Goal: Task Accomplishment & Management: Use online tool/utility

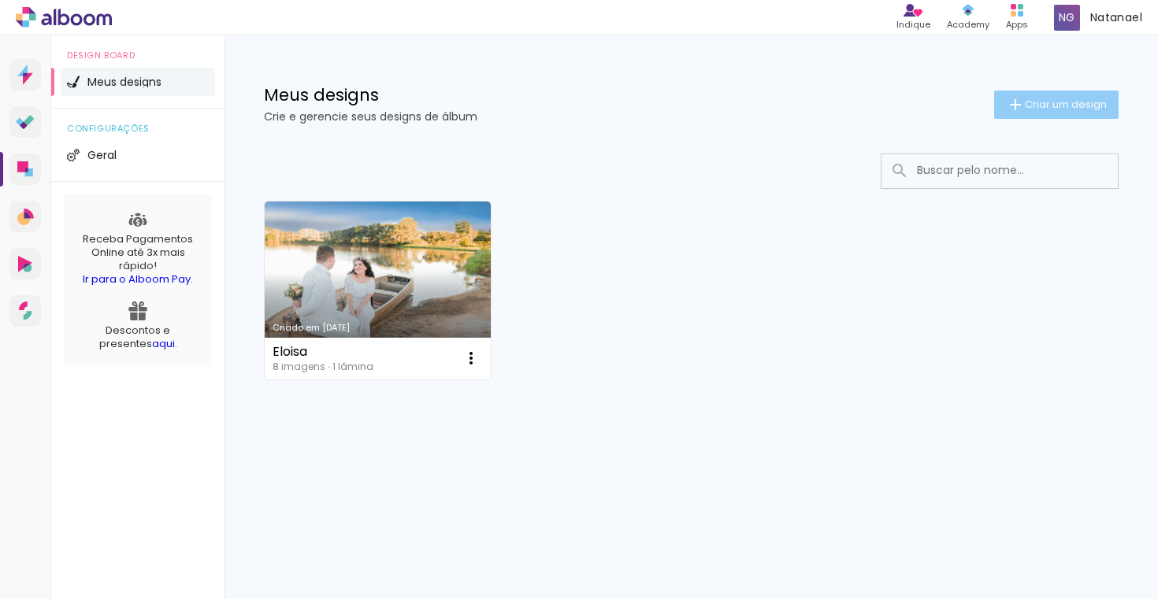
click at [1050, 102] on span "Criar um design" at bounding box center [1066, 104] width 82 height 10
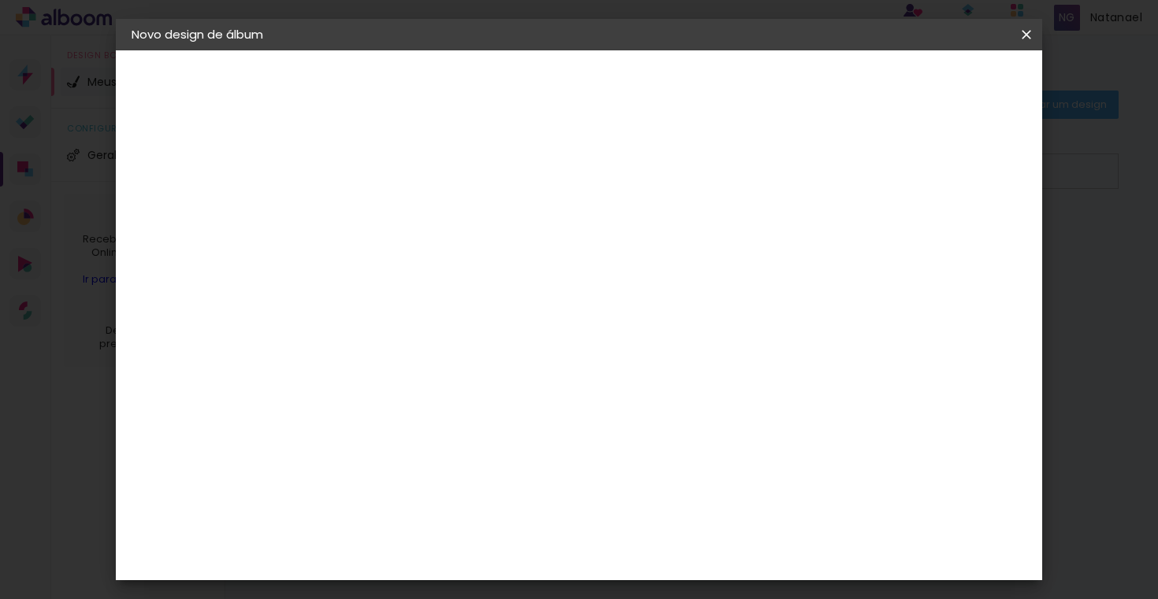
click at [0, 0] on iron-pages "Fornecedor Escolhendo fornecedor..." at bounding box center [0, 0] width 0 height 0
click at [389, 206] on input at bounding box center [389, 211] width 0 height 24
type input "[PERSON_NAME]"
type paper-input "[PERSON_NAME]"
click at [0, 0] on slot "Avançar" at bounding box center [0, 0] width 0 height 0
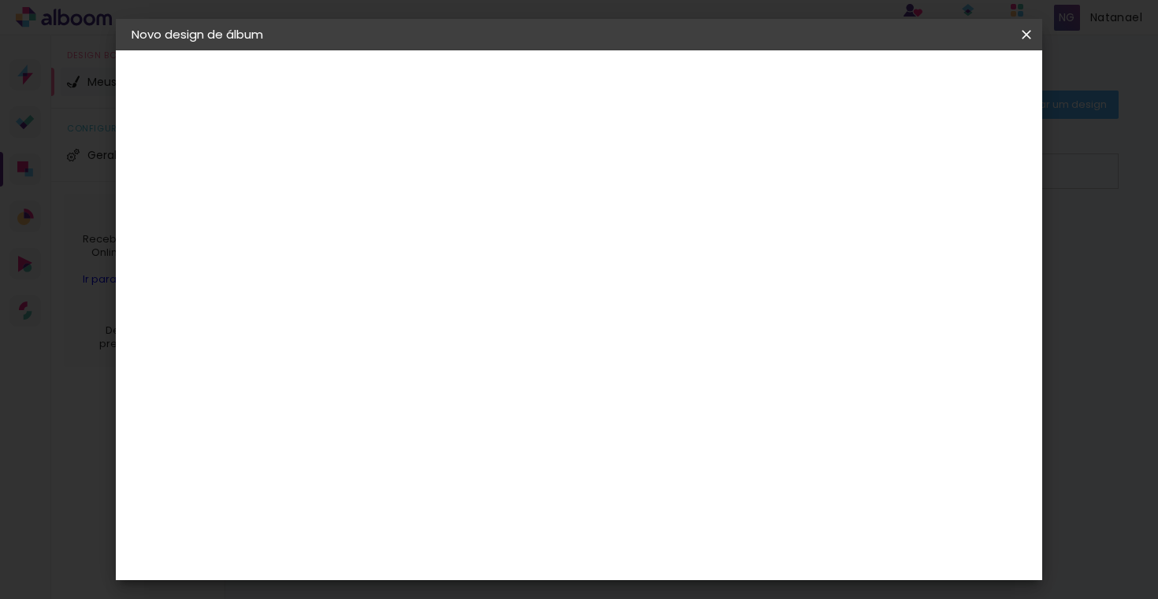
scroll to position [582, 0]
click at [421, 343] on div "C1 Albuns" at bounding box center [400, 355] width 42 height 25
click at [0, 0] on slot "Avançar" at bounding box center [0, 0] width 0 height 0
click at [451, 262] on input "text" at bounding box center [419, 274] width 61 height 24
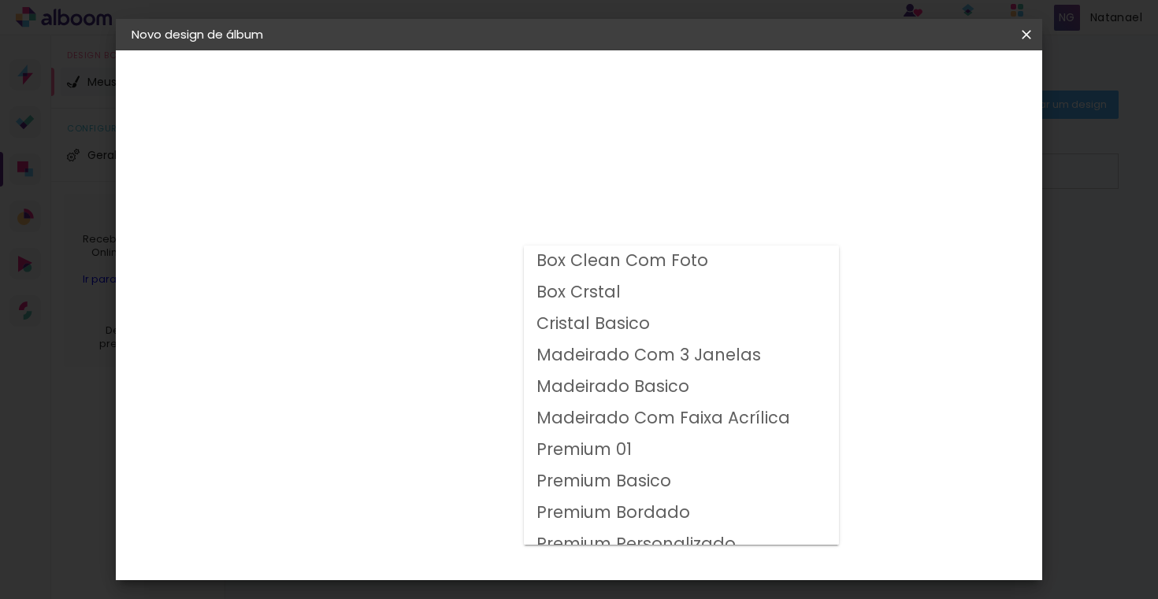
click at [0, 0] on slot "Premium 01" at bounding box center [0, 0] width 0 height 0
type input "Premium 01"
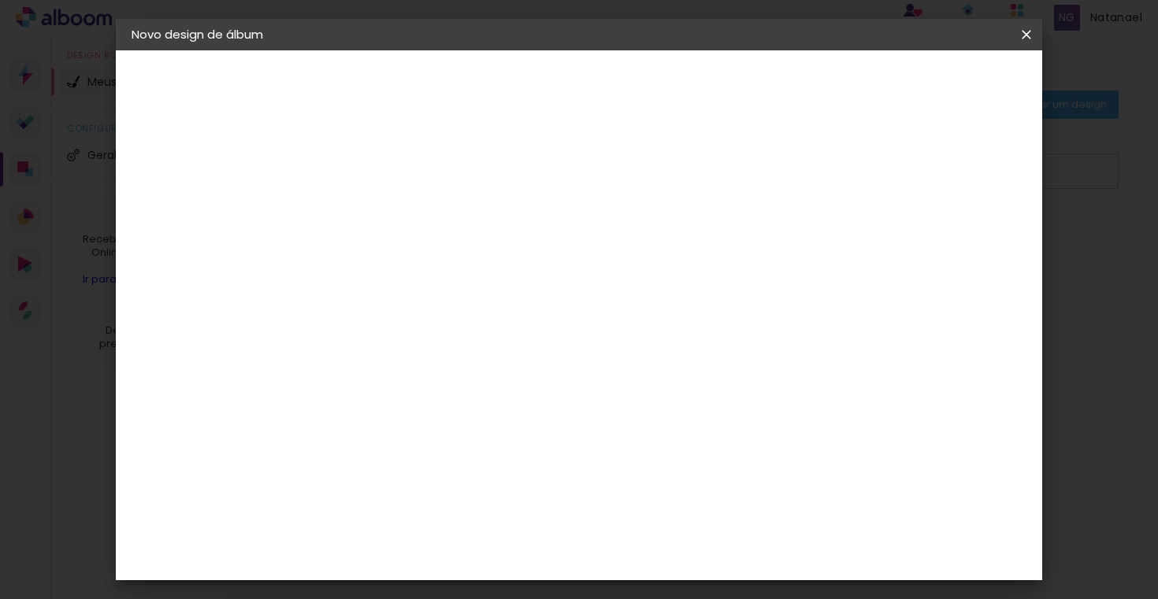
scroll to position [165, 0]
click at [554, 264] on span "25 × 30 cm" at bounding box center [524, 280] width 58 height 32
click at [0, 0] on slot "Avançar" at bounding box center [0, 0] width 0 height 0
click at [940, 85] on span "Iniciar design" at bounding box center [904, 83] width 72 height 11
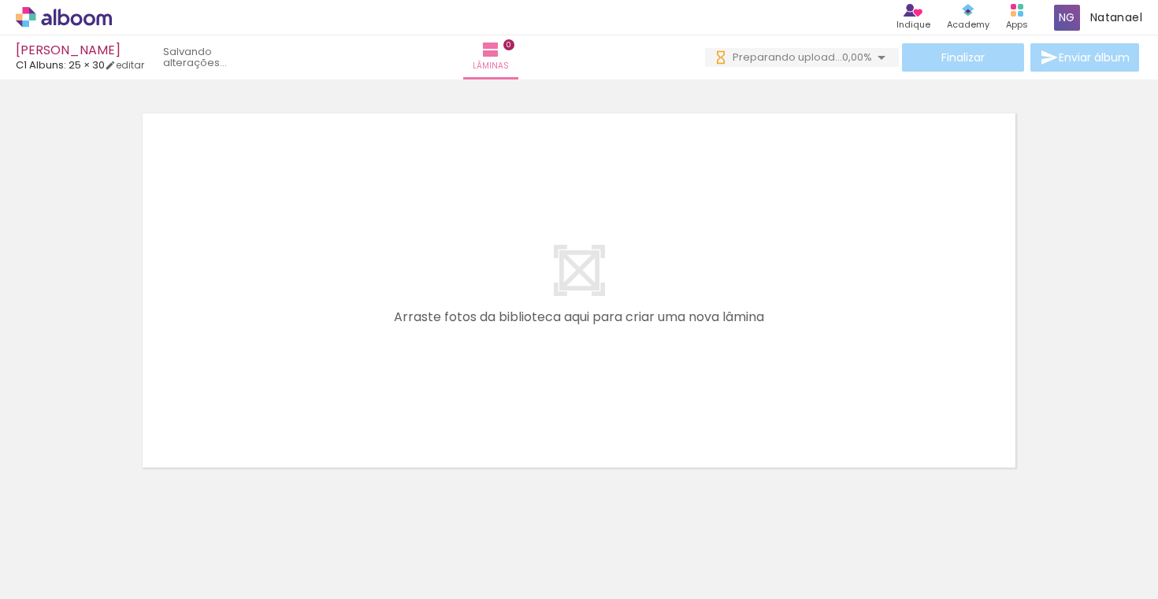
click at [164, 550] on div at bounding box center [158, 546] width 78 height 52
drag, startPoint x: 258, startPoint y: 552, endPoint x: 250, endPoint y: 554, distance: 8.2
click at [193, 552] on div at bounding box center [157, 545] width 71 height 47
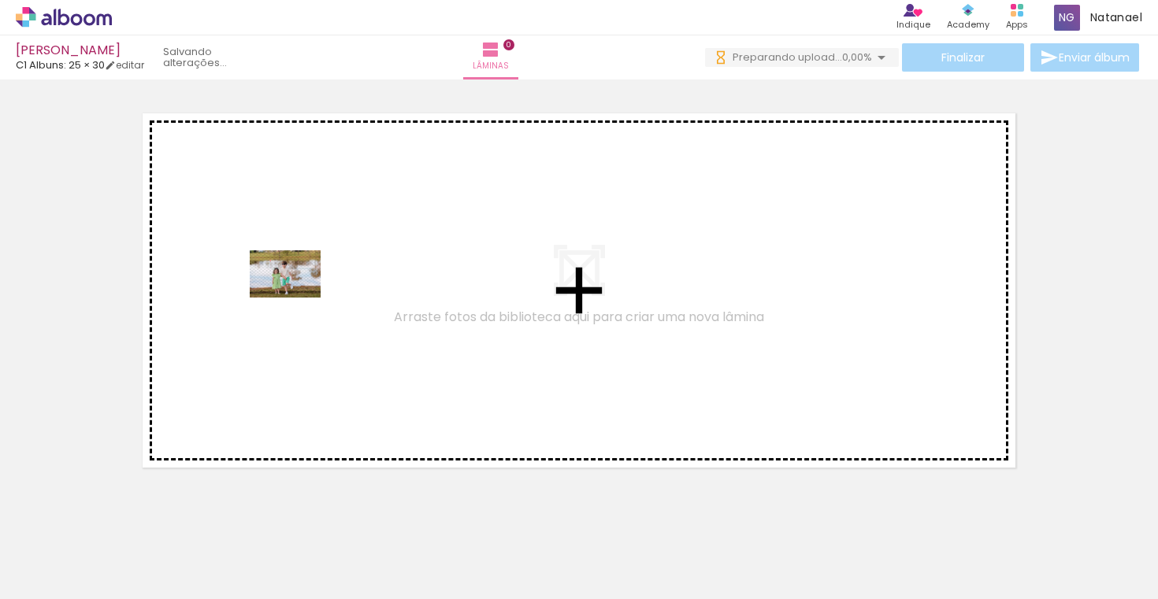
drag, startPoint x: 159, startPoint y: 547, endPoint x: 297, endPoint y: 295, distance: 287.3
click at [297, 295] on quentale-workspace at bounding box center [579, 299] width 1158 height 599
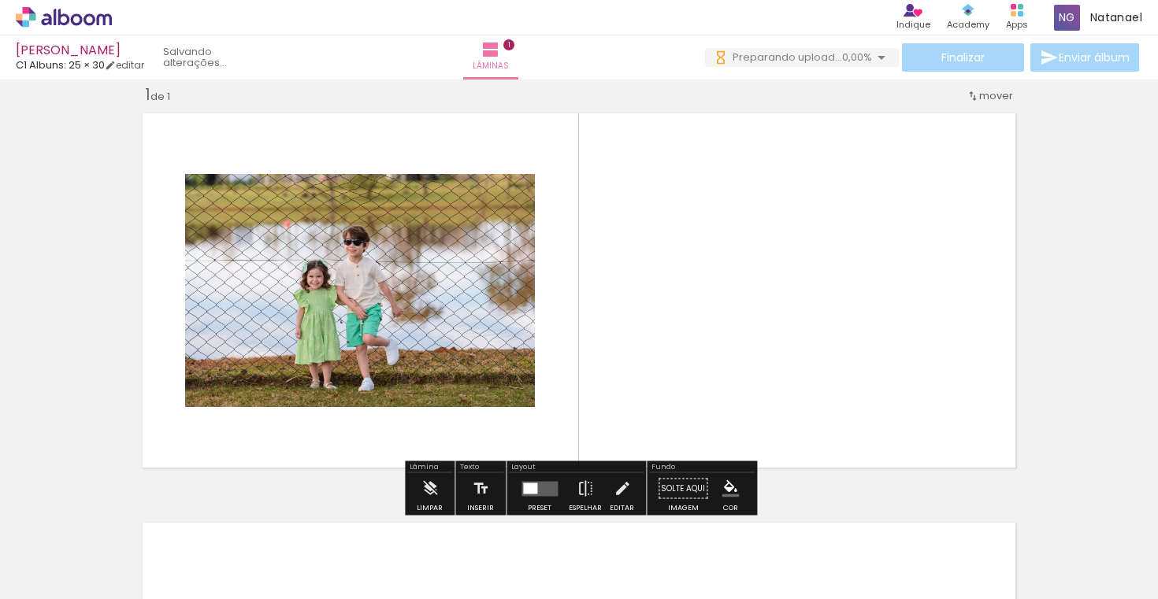
scroll to position [20, 0]
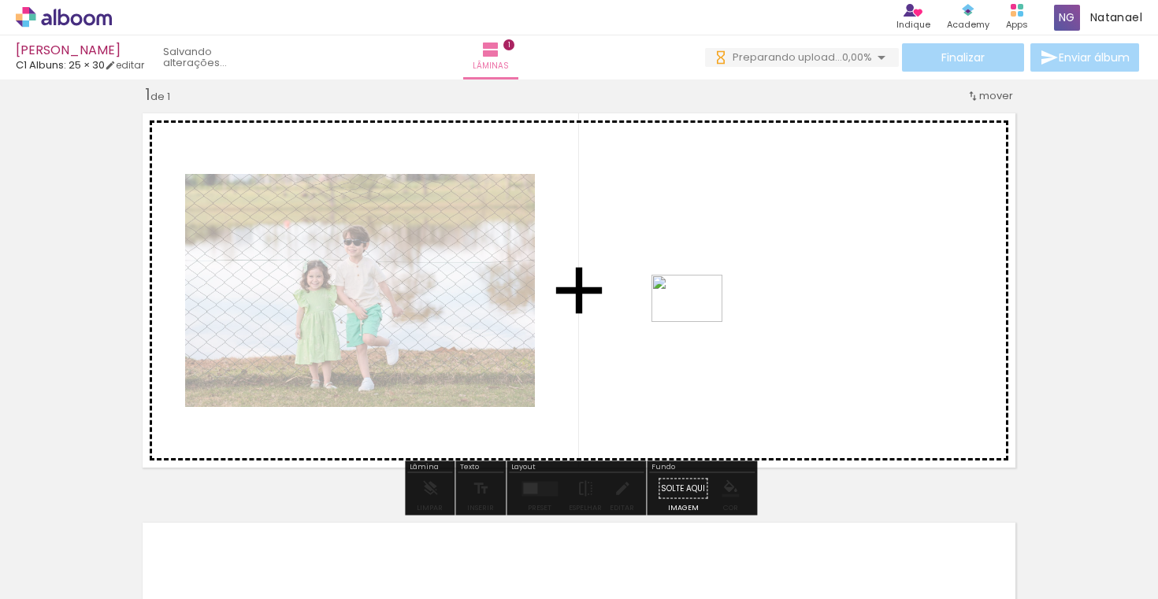
drag, startPoint x: 253, startPoint y: 556, endPoint x: 699, endPoint y: 321, distance: 503.8
click at [699, 321] on quentale-workspace at bounding box center [579, 299] width 1158 height 599
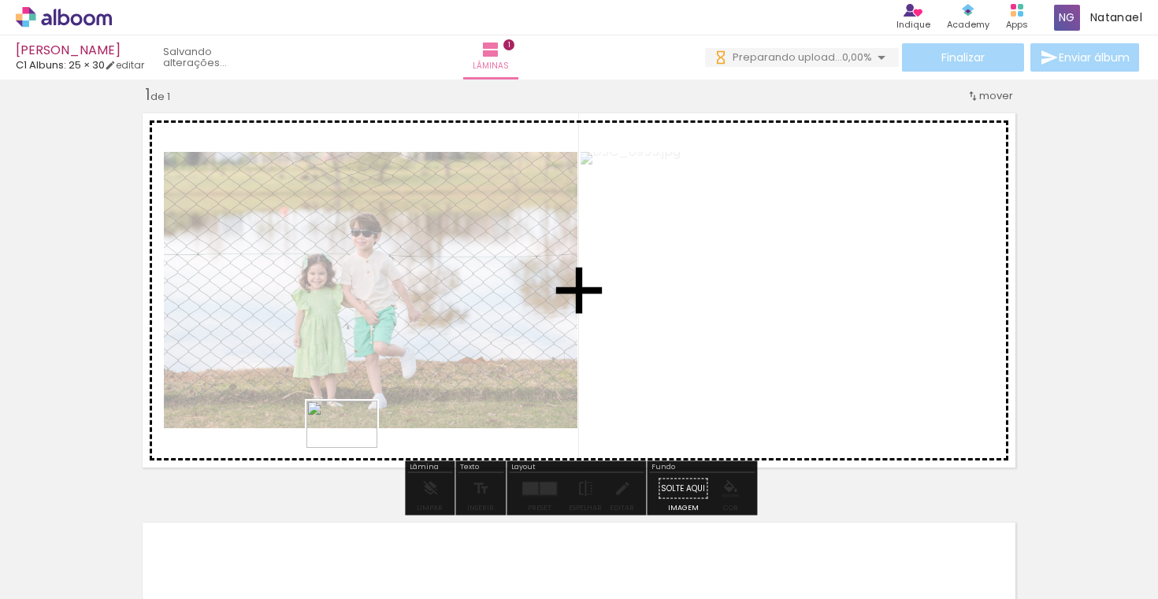
drag, startPoint x: 360, startPoint y: 558, endPoint x: 354, endPoint y: 448, distance: 109.7
click at [354, 448] on quentale-workspace at bounding box center [579, 299] width 1158 height 599
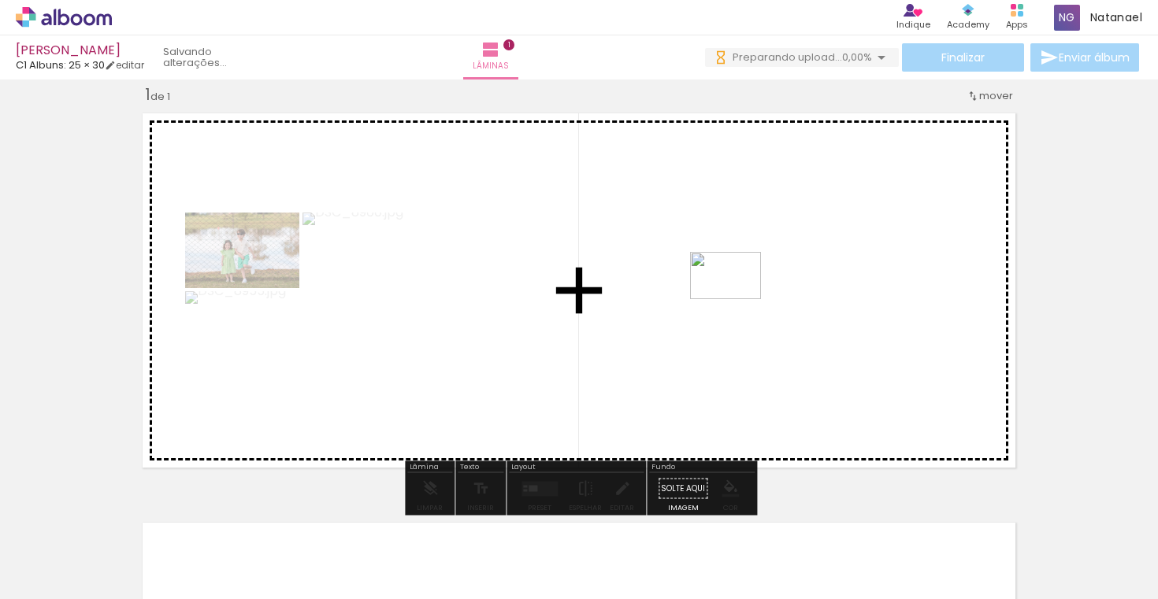
drag, startPoint x: 414, startPoint y: 565, endPoint x: 755, endPoint y: 279, distance: 445.0
click at [755, 276] on quentale-workspace at bounding box center [579, 299] width 1158 height 599
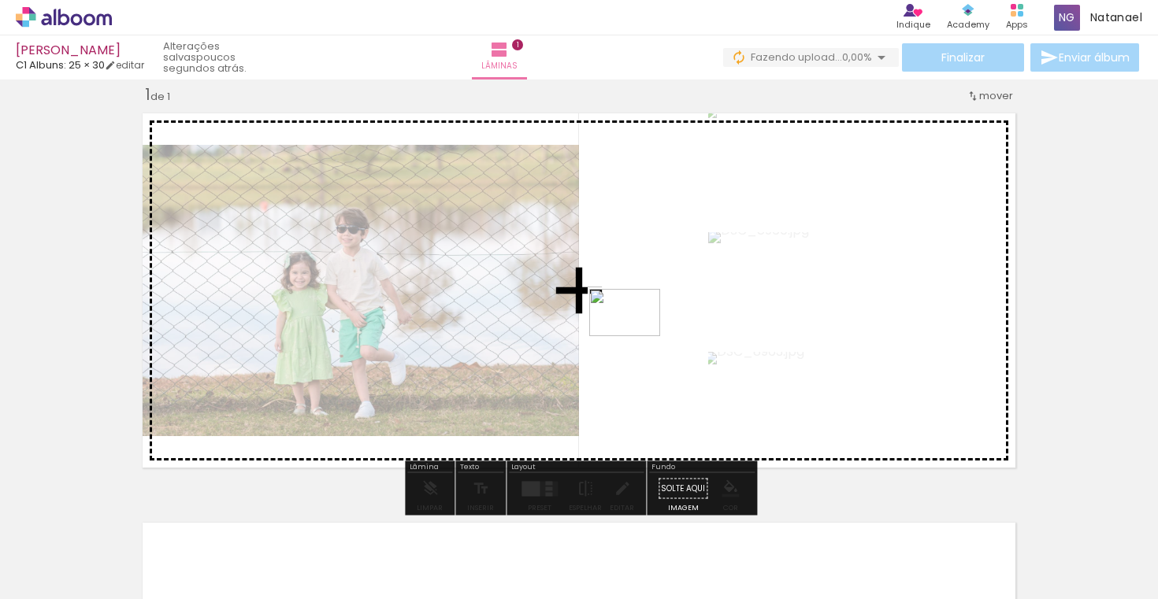
drag, startPoint x: 519, startPoint y: 564, endPoint x: 636, endPoint y: 336, distance: 255.7
click at [636, 336] on quentale-workspace at bounding box center [579, 299] width 1158 height 599
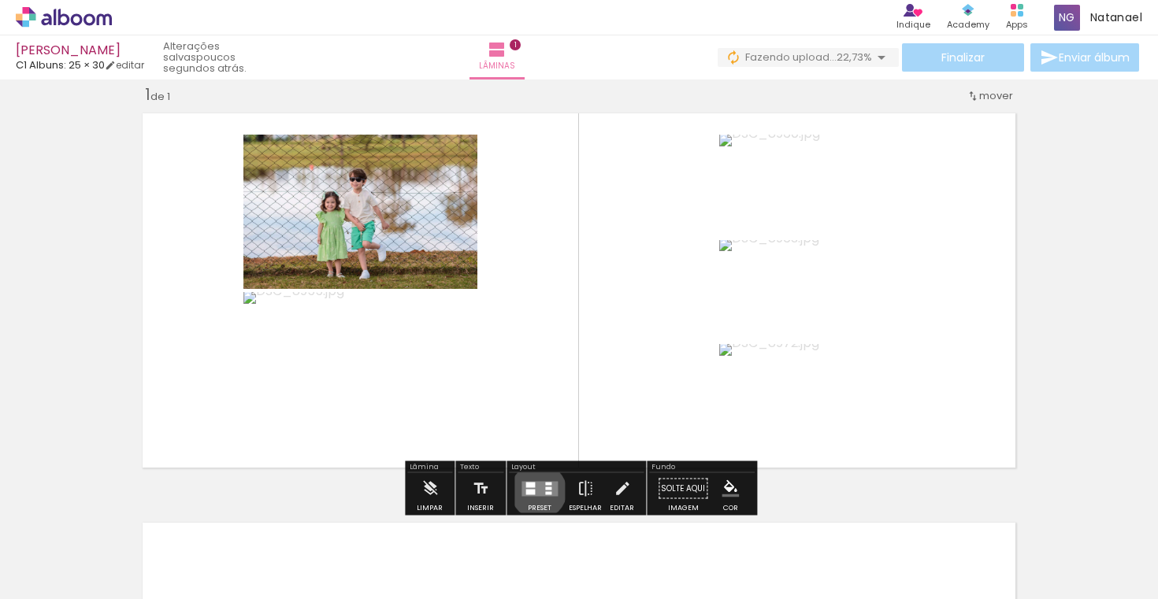
click at [535, 491] on quentale-layouter at bounding box center [539, 488] width 36 height 15
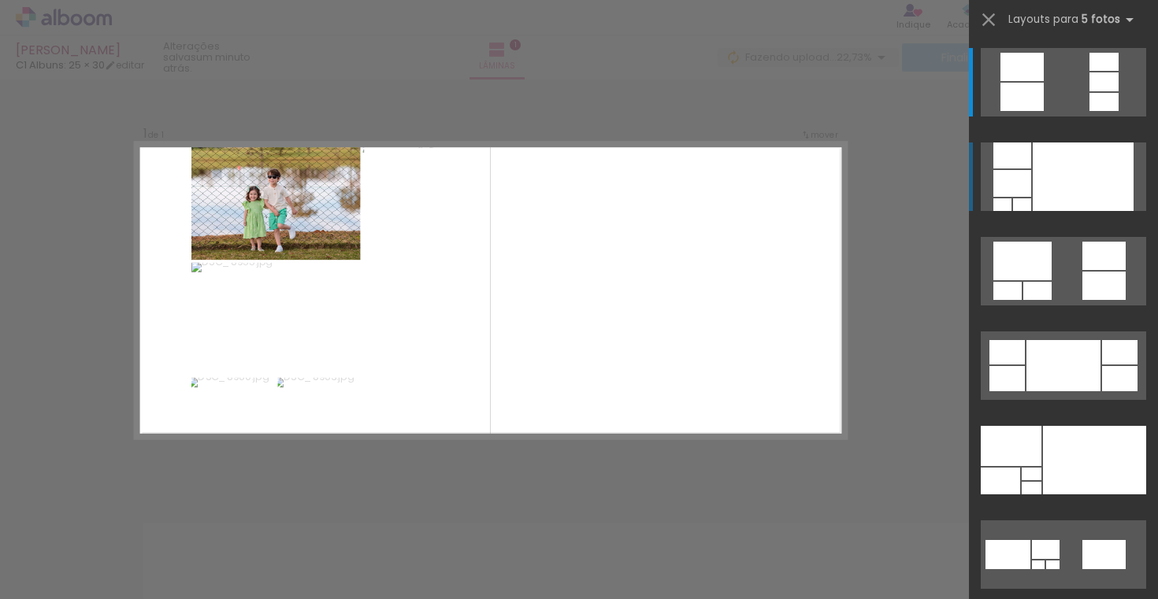
click at [1088, 182] on div at bounding box center [1083, 177] width 101 height 69
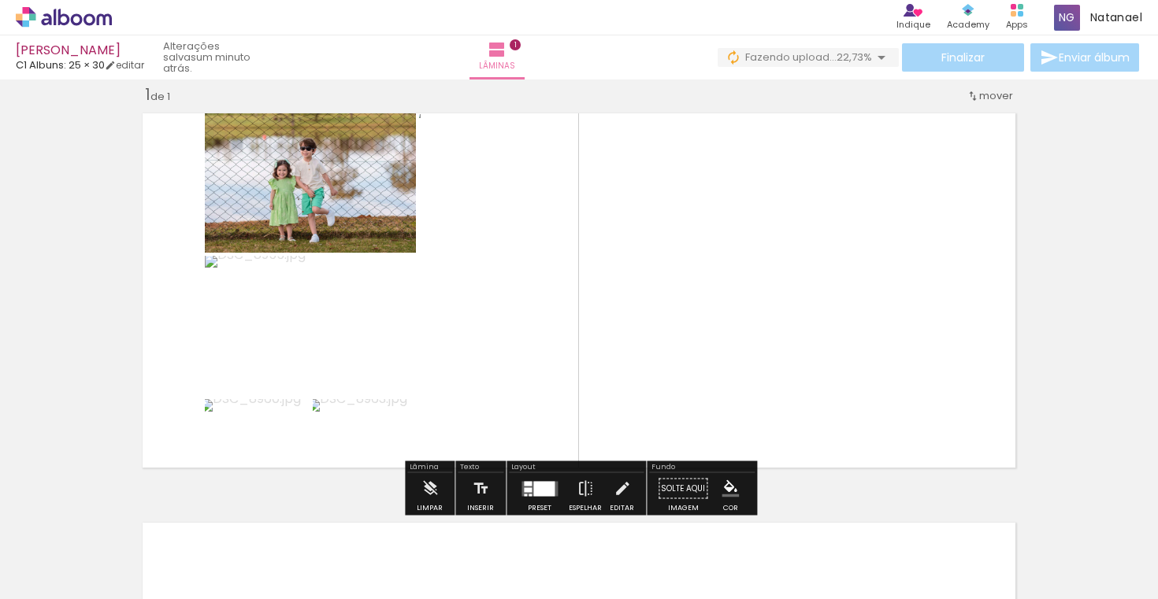
click at [873, 155] on quentale-photo at bounding box center [685, 291] width 533 height 370
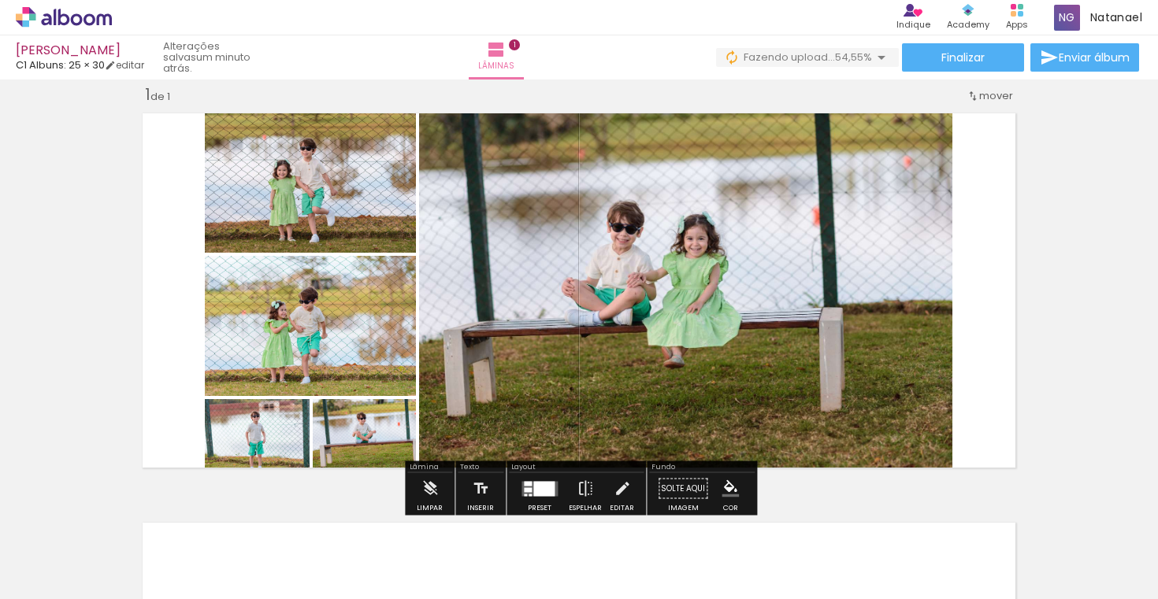
click at [577, 124] on div at bounding box center [579, 122] width 19 height 16
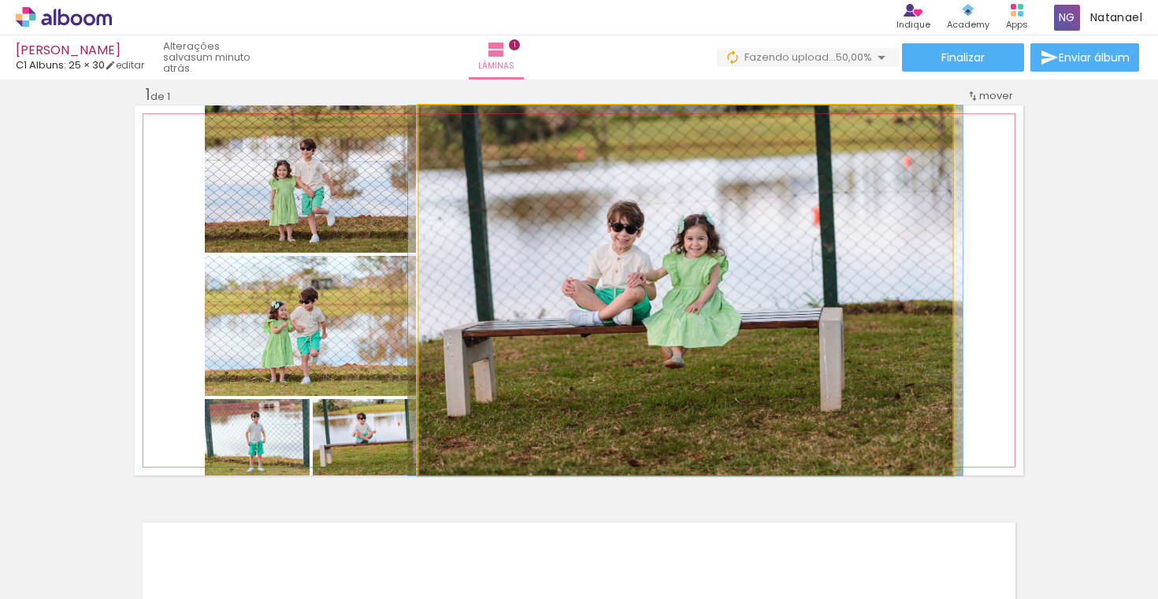
type paper-slider "100"
drag, startPoint x: 456, startPoint y: 122, endPoint x: 446, endPoint y: 121, distance: 10.3
click at [445, 121] on div at bounding box center [455, 121] width 25 height 25
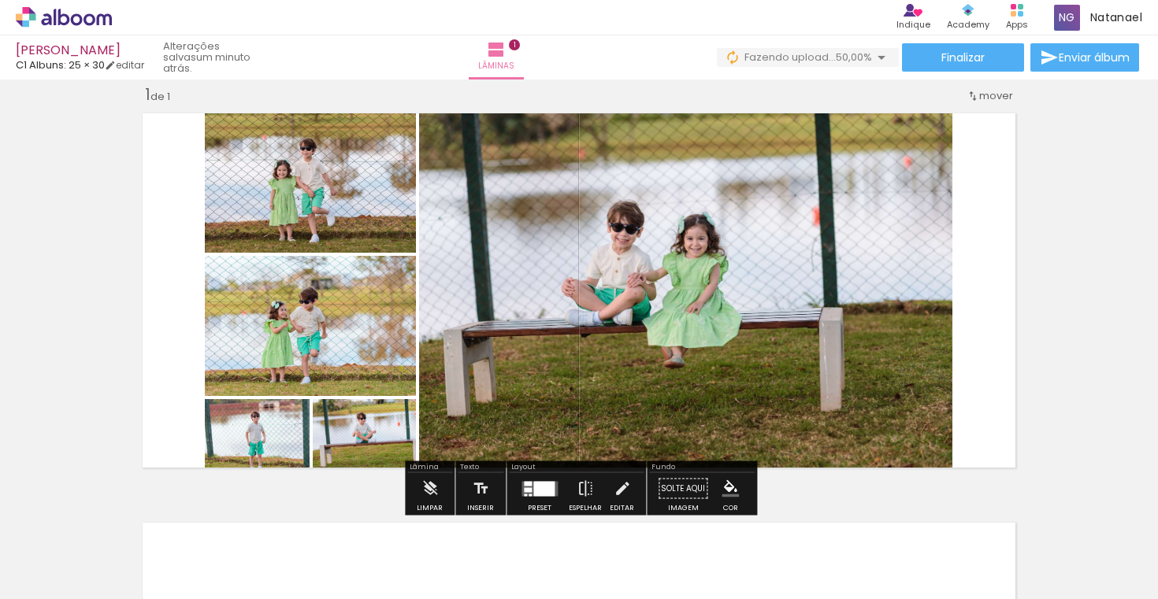
click at [992, 162] on quentale-layouter at bounding box center [579, 291] width 888 height 370
click at [977, 195] on quentale-layouter at bounding box center [579, 291] width 888 height 370
click at [525, 488] on div at bounding box center [528, 490] width 8 height 5
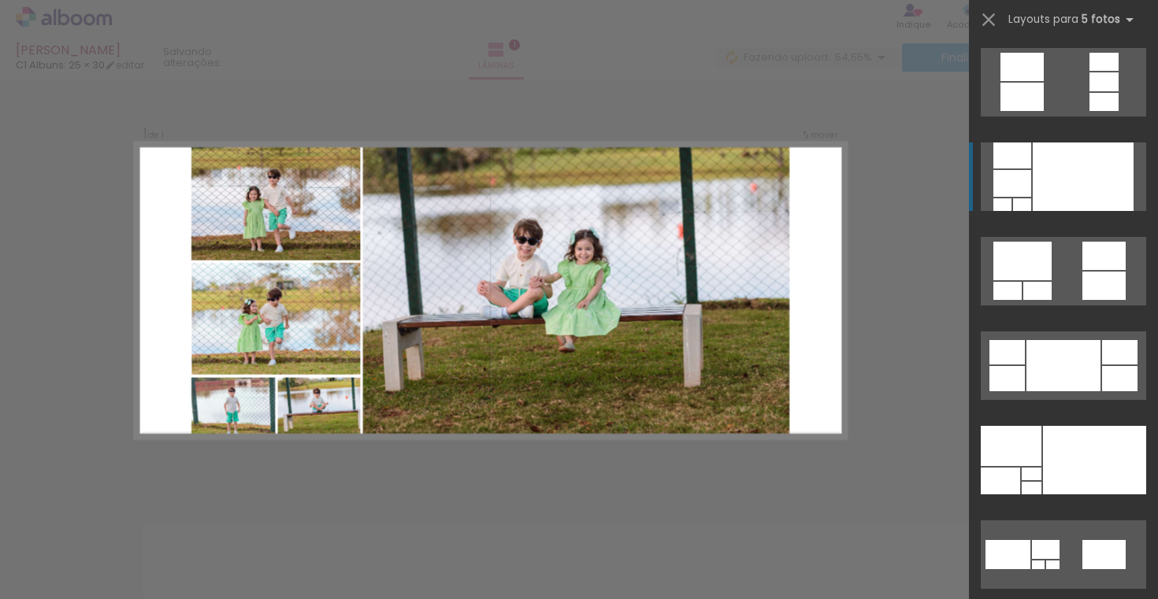
scroll to position [95, 0]
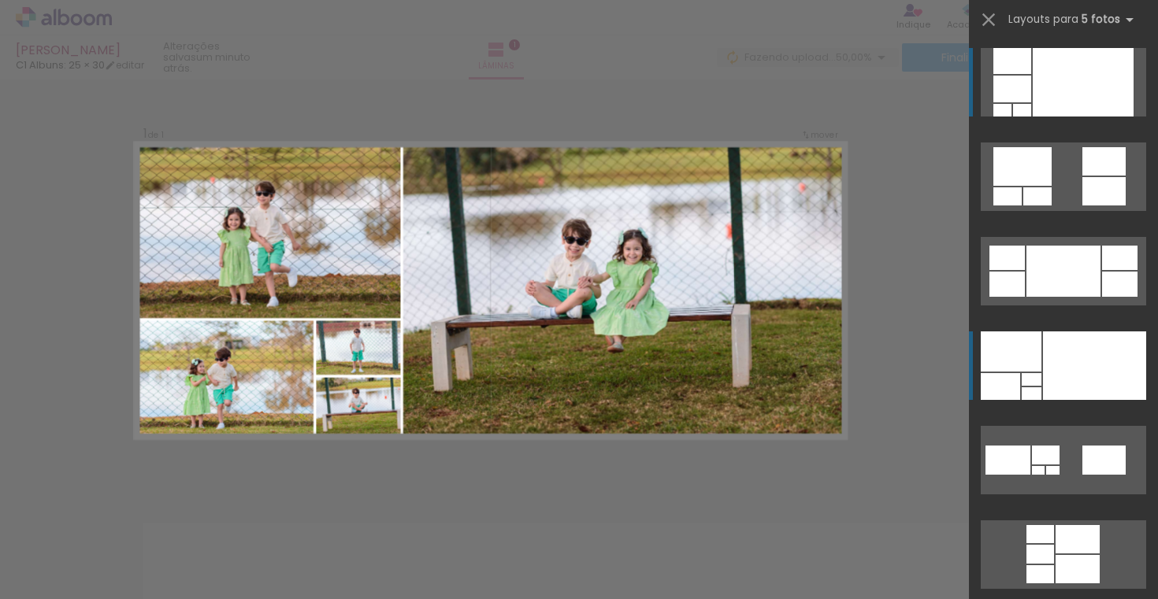
click at [1108, 117] on div at bounding box center [1083, 82] width 101 height 69
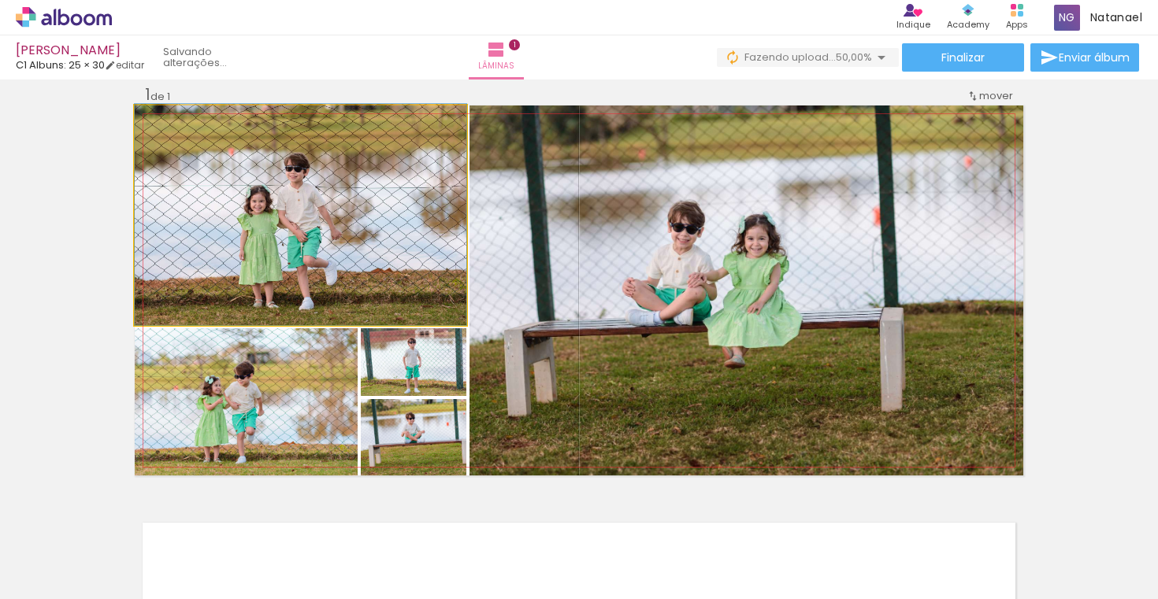
drag, startPoint x: 306, startPoint y: 238, endPoint x: 299, endPoint y: 300, distance: 62.6
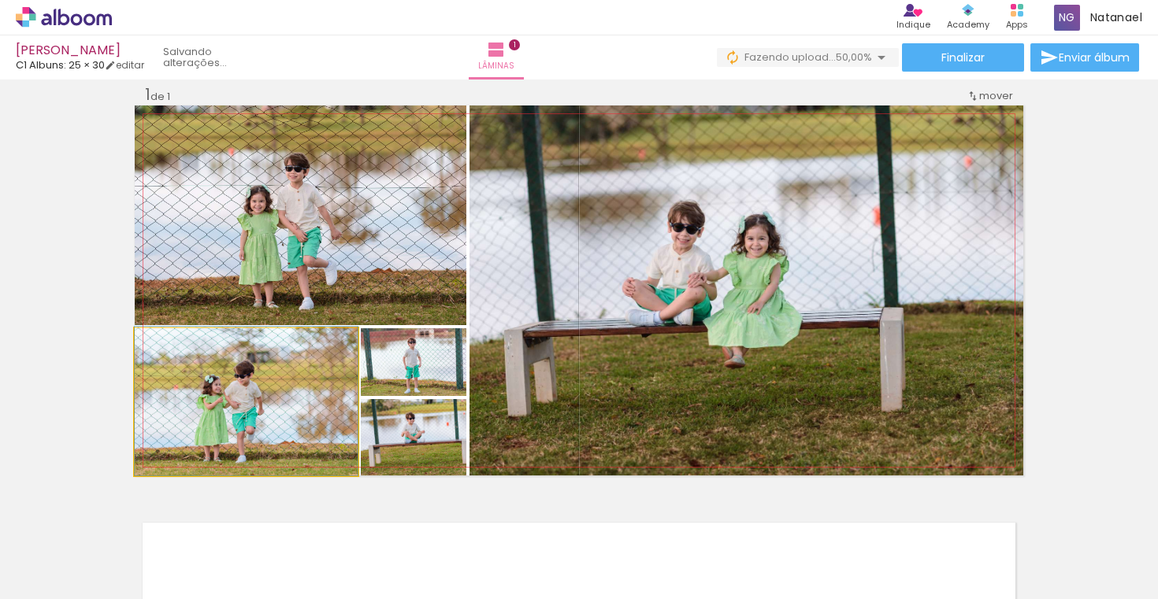
drag, startPoint x: 287, startPoint y: 414, endPoint x: 307, endPoint y: 376, distance: 43.7
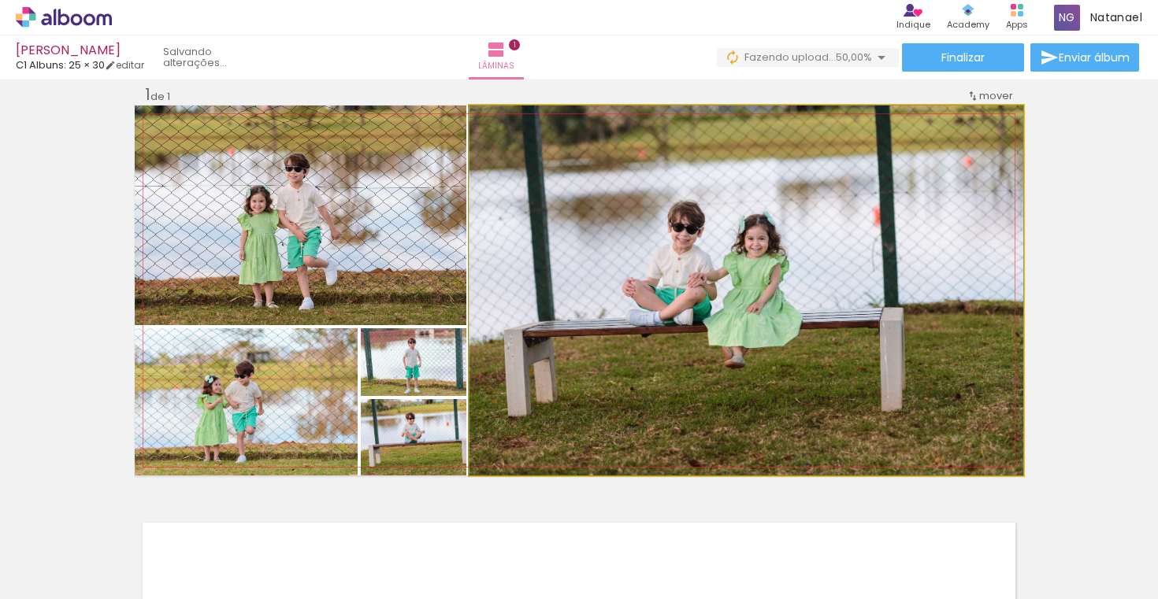
drag, startPoint x: 803, startPoint y: 291, endPoint x: 770, endPoint y: 268, distance: 40.2
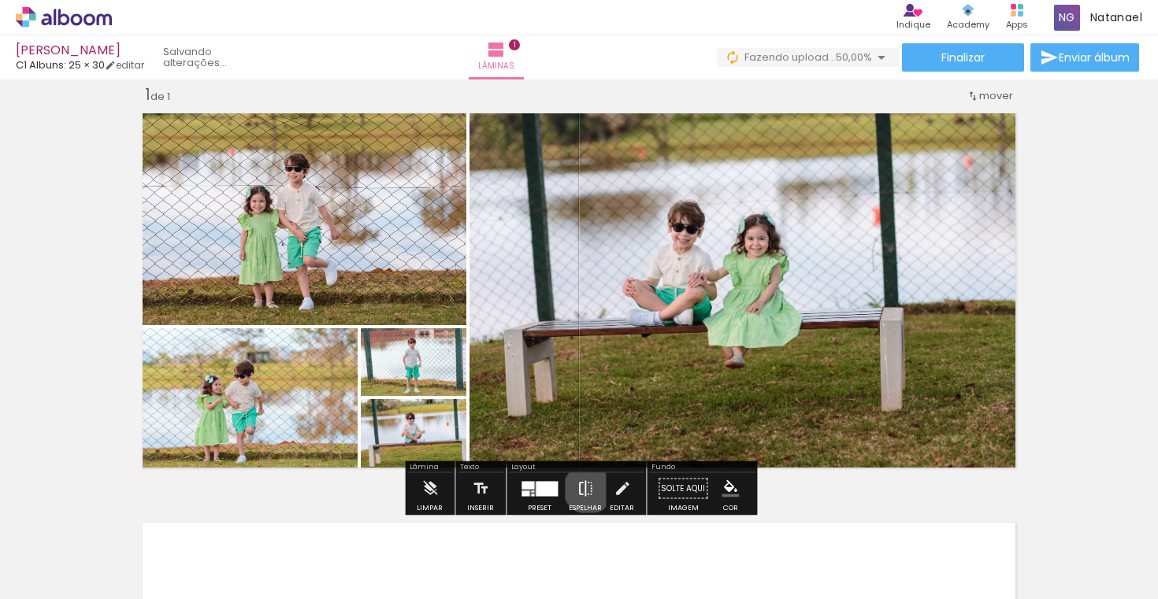
click at [584, 489] on iron-icon at bounding box center [585, 489] width 17 height 32
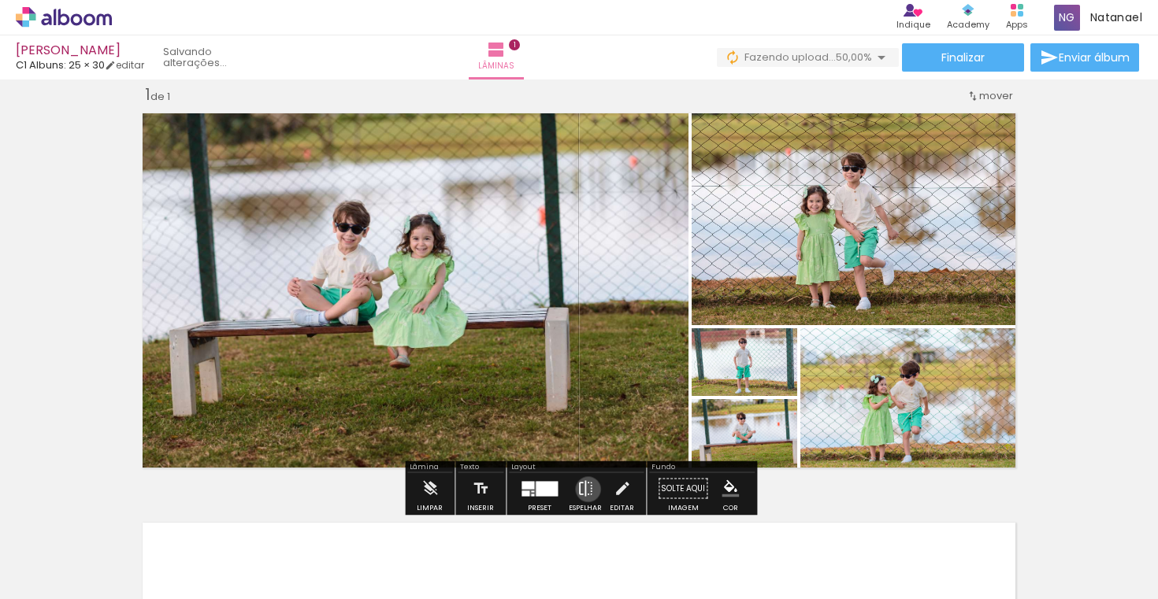
click at [584, 489] on iron-icon at bounding box center [585, 489] width 17 height 32
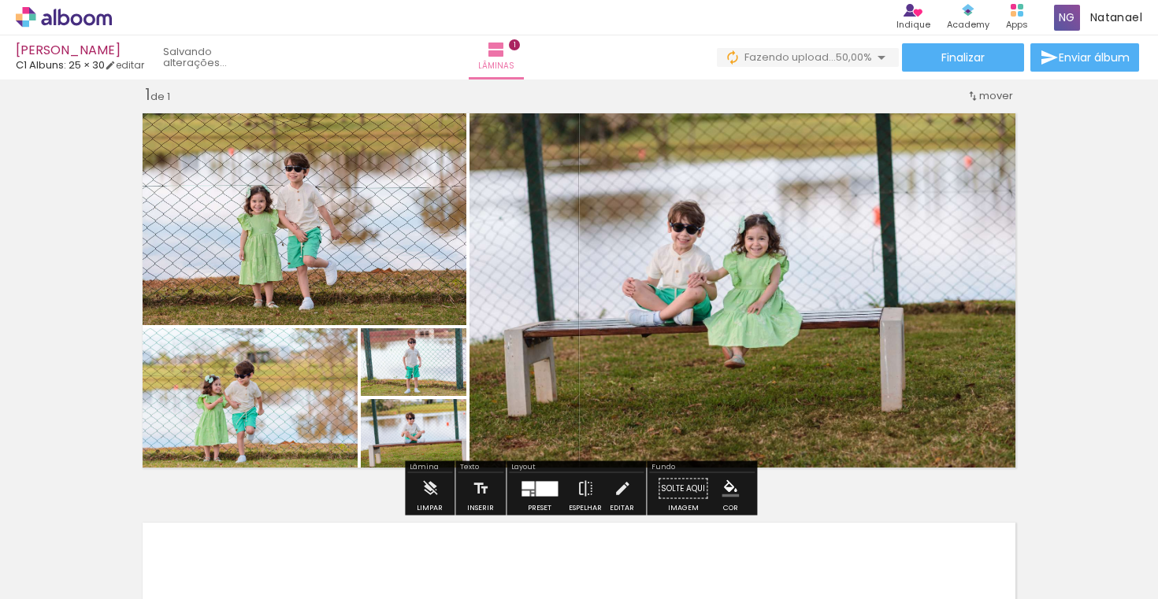
click at [1125, 247] on div "Inserir lâmina 1 de 1" at bounding box center [579, 475] width 1158 height 820
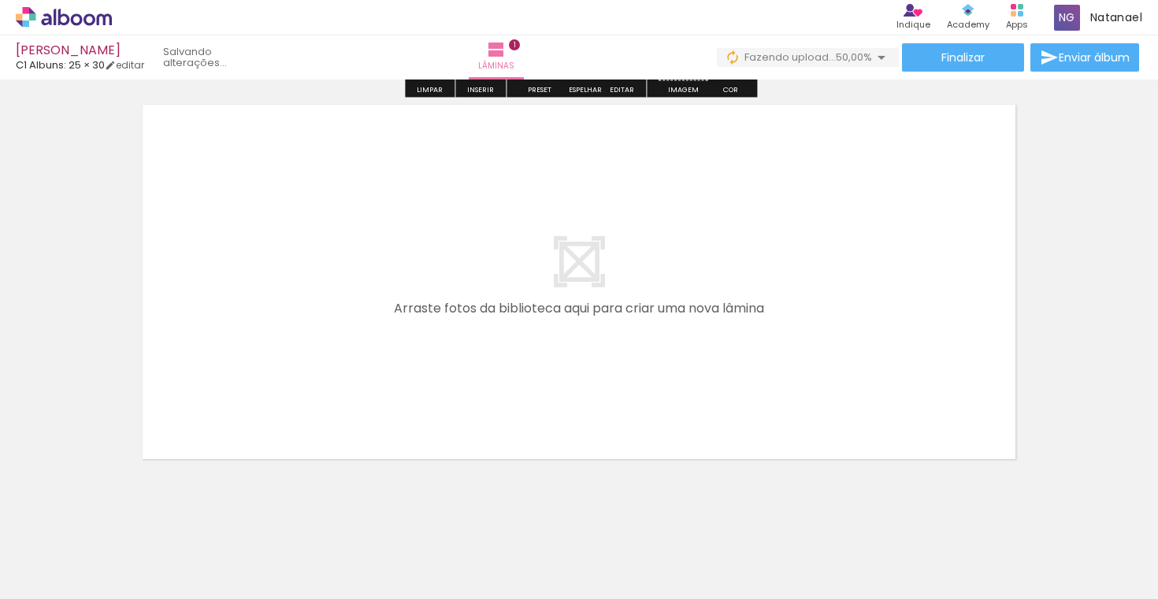
scroll to position [431, 0]
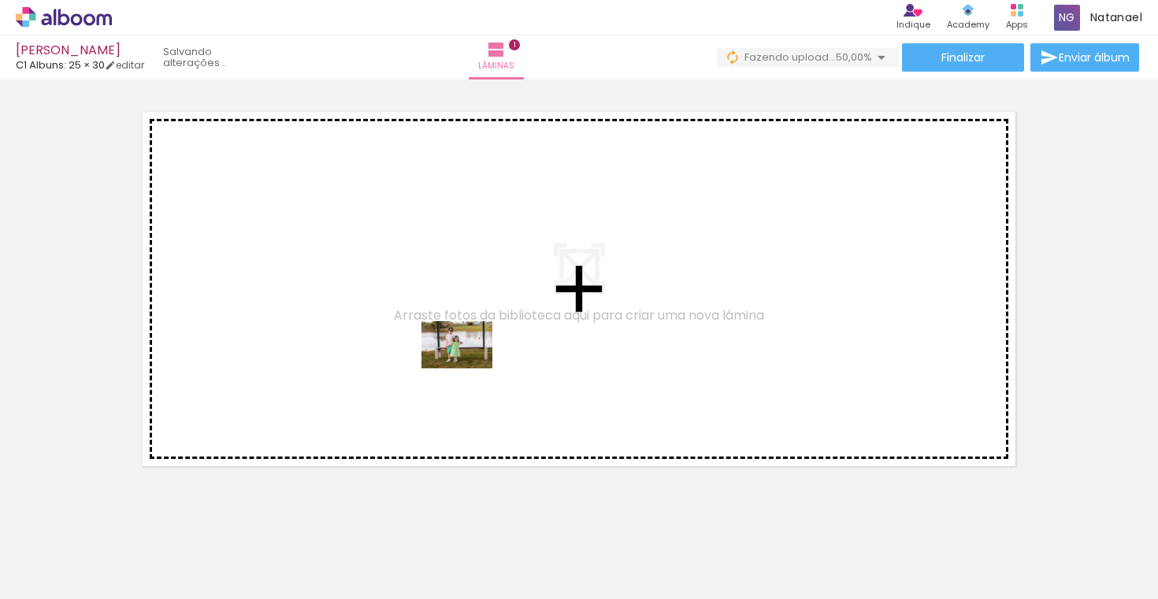
drag, startPoint x: 609, startPoint y: 540, endPoint x: 714, endPoint y: 569, distance: 108.9
click at [465, 366] on quentale-workspace at bounding box center [579, 299] width 1158 height 599
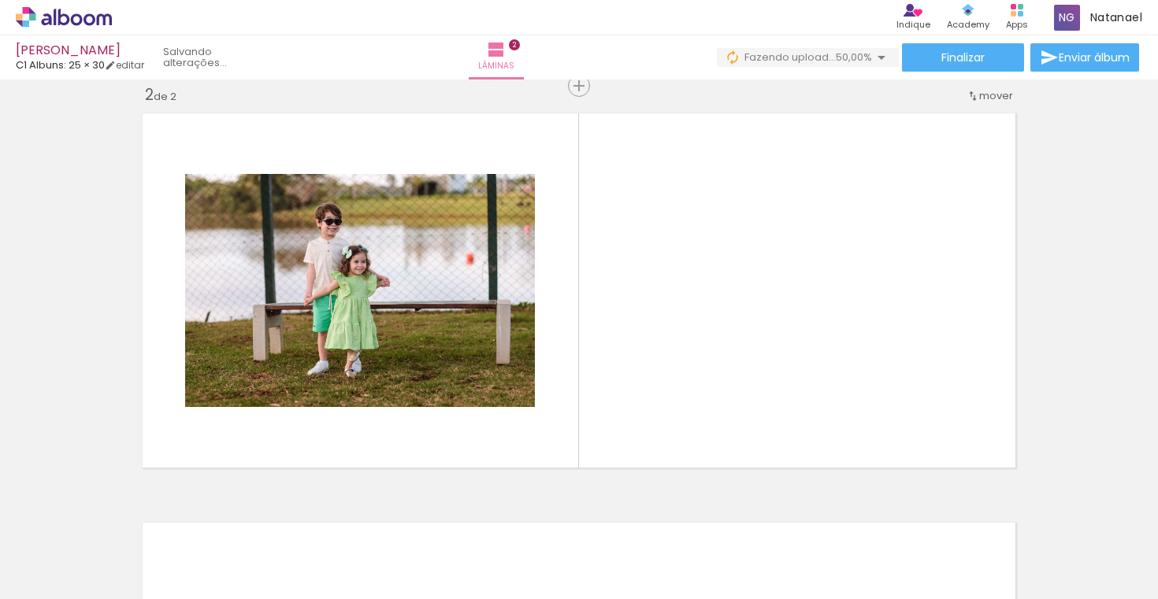
click at [193, 559] on div at bounding box center [157, 545] width 71 height 47
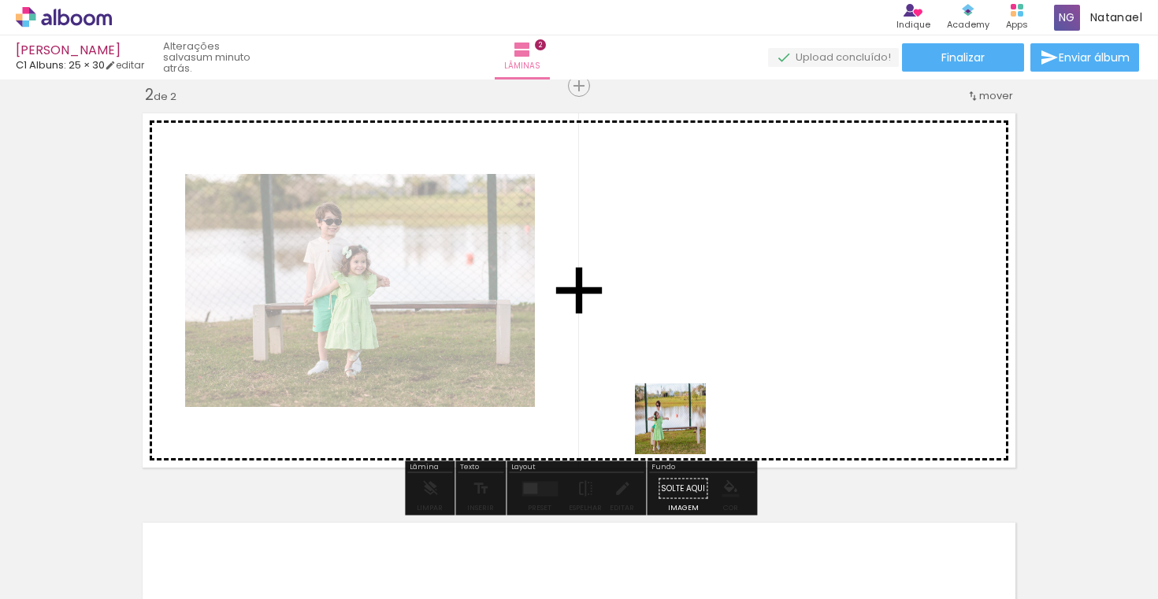
drag, startPoint x: 697, startPoint y: 560, endPoint x: 762, endPoint y: 509, distance: 82.4
click at [681, 349] on quentale-workspace at bounding box center [579, 299] width 1158 height 599
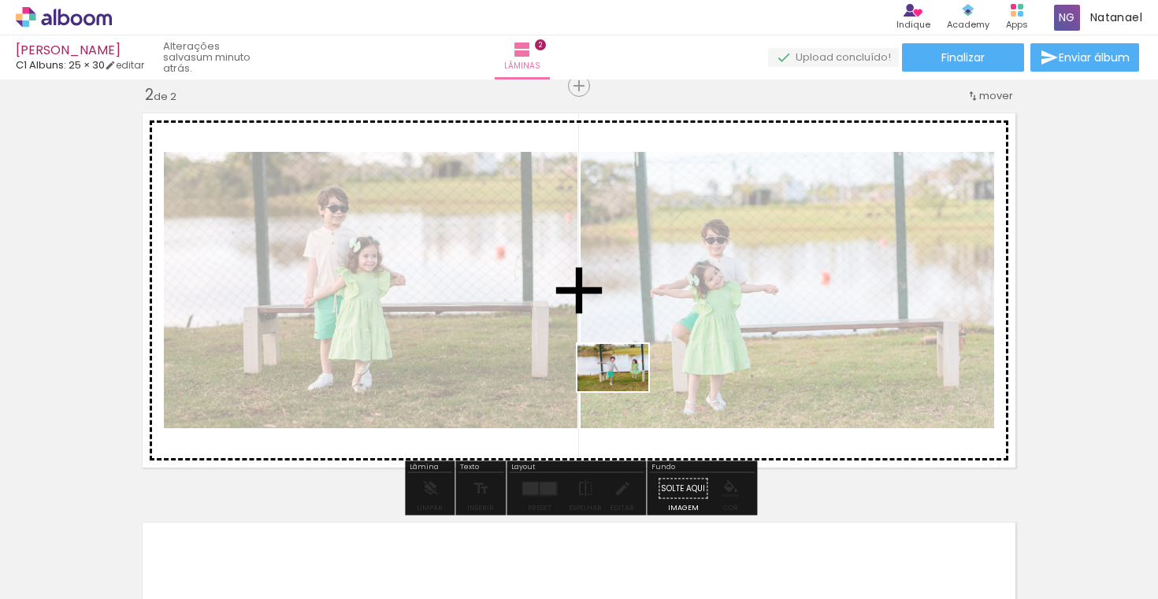
drag, startPoint x: 769, startPoint y: 550, endPoint x: 774, endPoint y: 468, distance: 82.1
click at [624, 389] on quentale-workspace at bounding box center [579, 299] width 1158 height 599
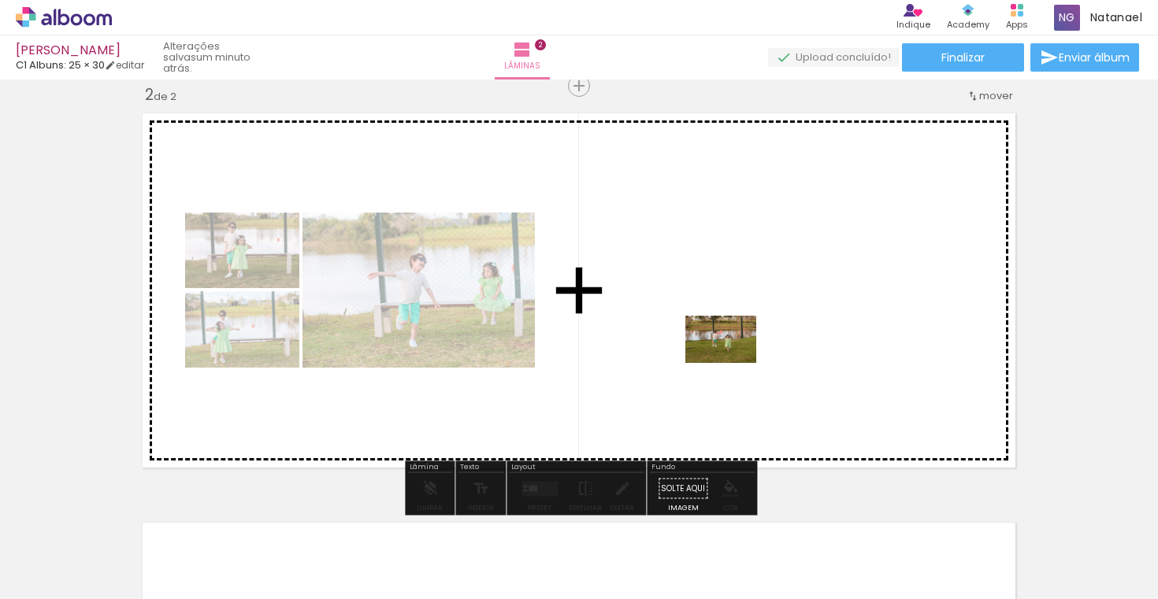
click at [731, 357] on quentale-workspace at bounding box center [579, 299] width 1158 height 599
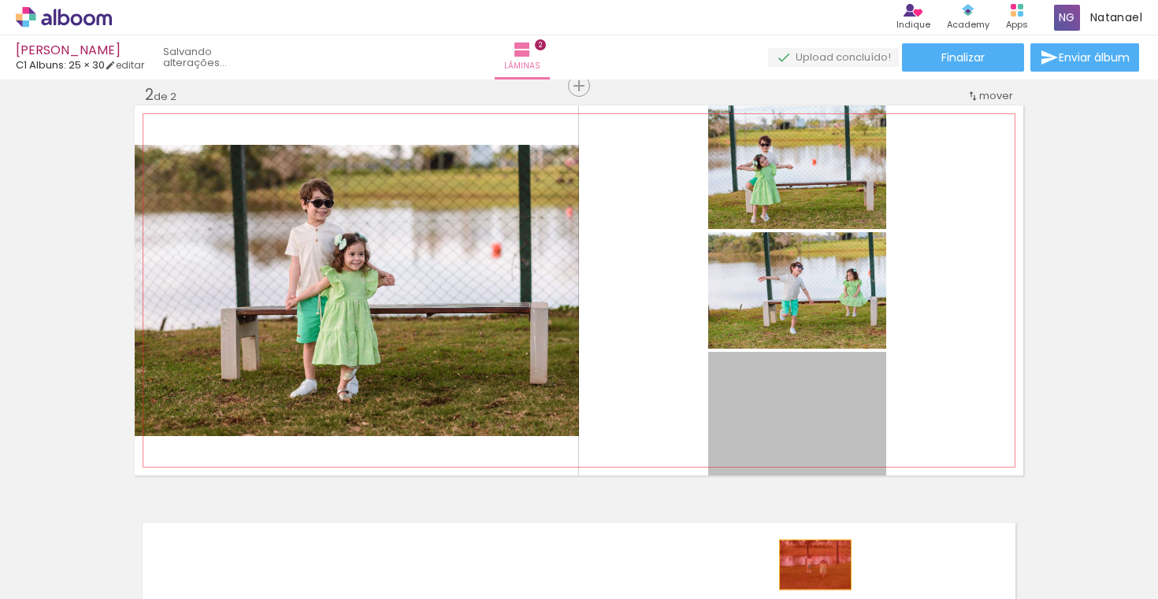
drag, startPoint x: 810, startPoint y: 414, endPoint x: 815, endPoint y: 566, distance: 152.1
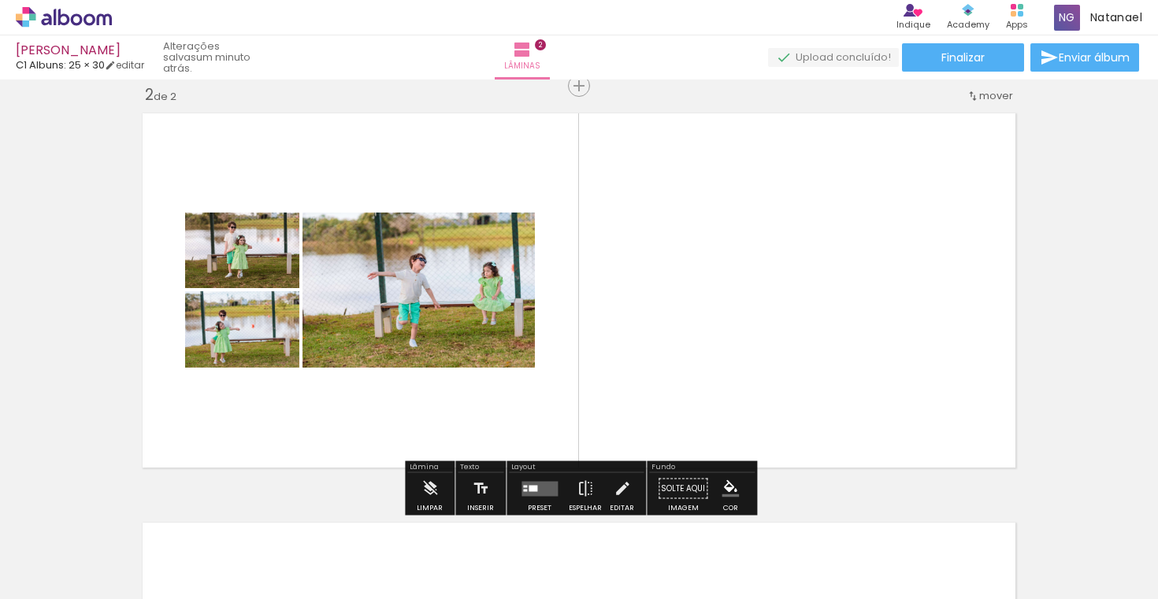
click at [644, 267] on quentale-layouter at bounding box center [579, 291] width 888 height 370
click at [582, 487] on iron-icon at bounding box center [585, 489] width 17 height 32
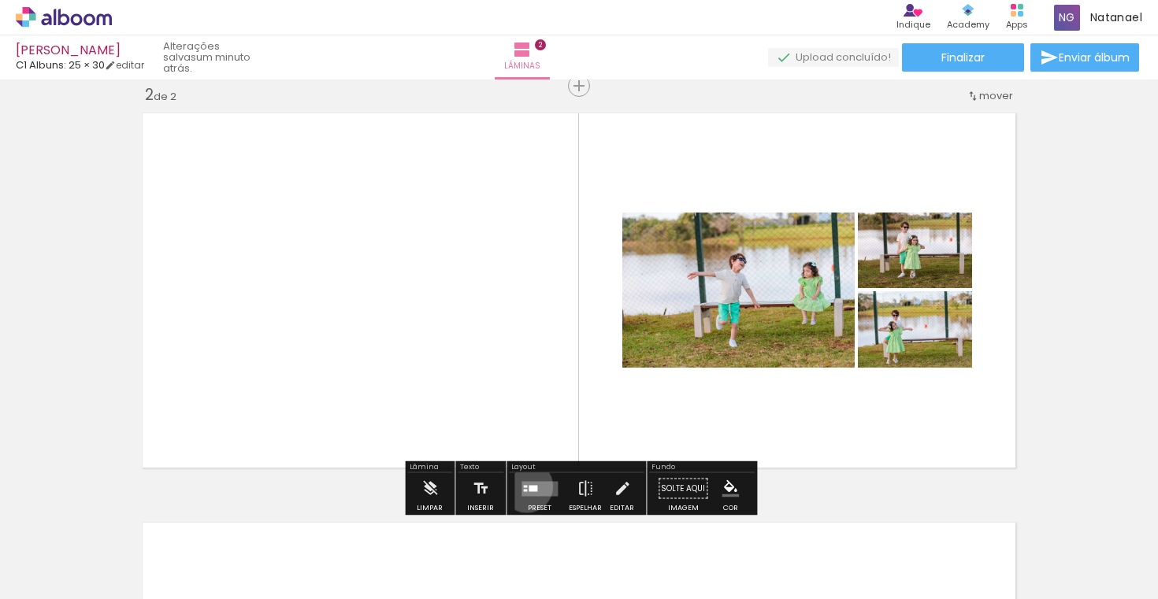
click at [523, 487] on quentale-layouter at bounding box center [539, 488] width 36 height 15
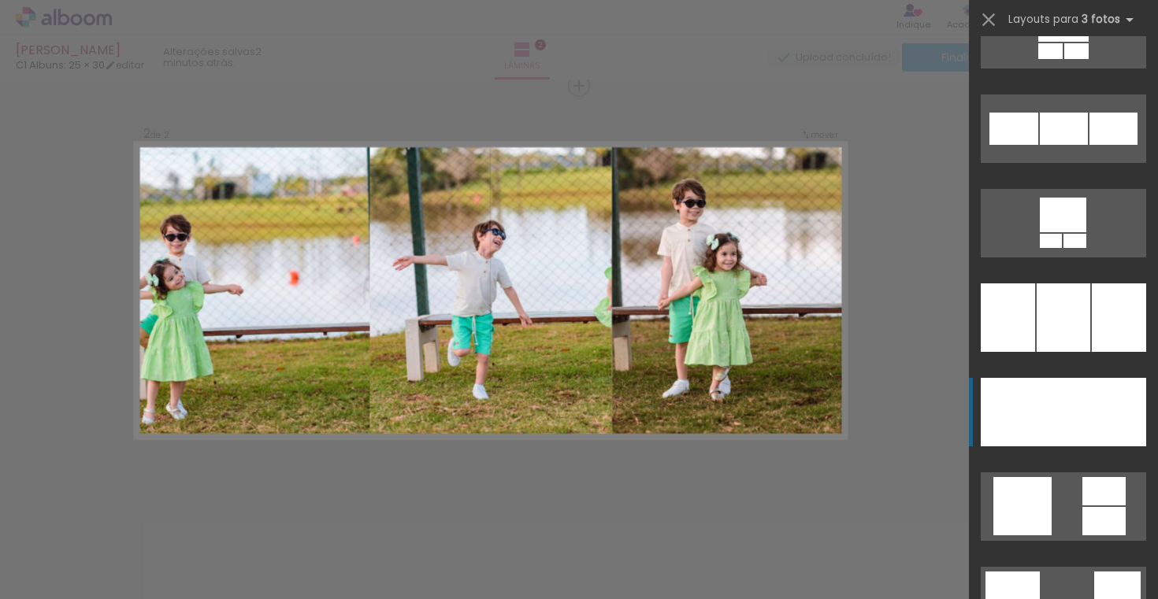
scroll to position [3736, 0]
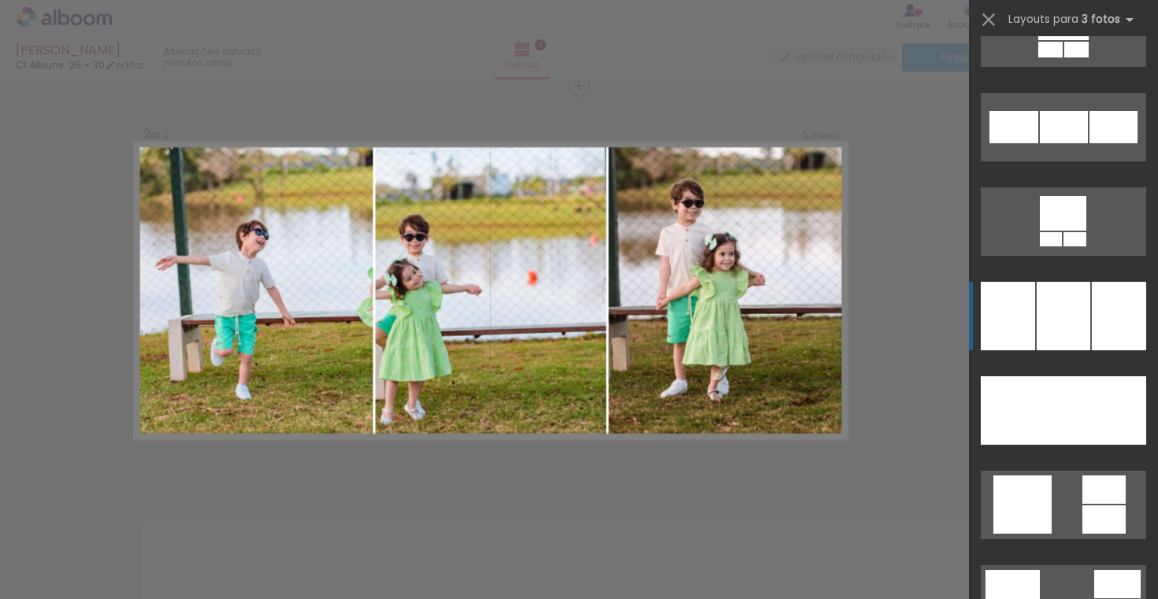
click at [1063, 309] on div at bounding box center [1063, 316] width 54 height 69
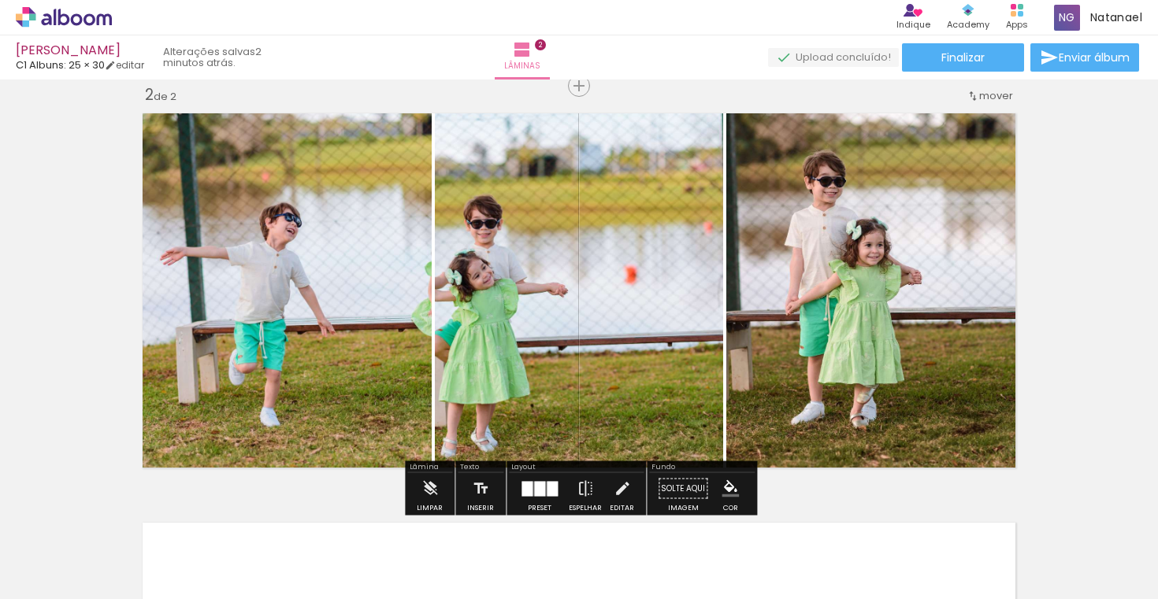
click at [547, 492] on div at bounding box center [552, 488] width 11 height 15
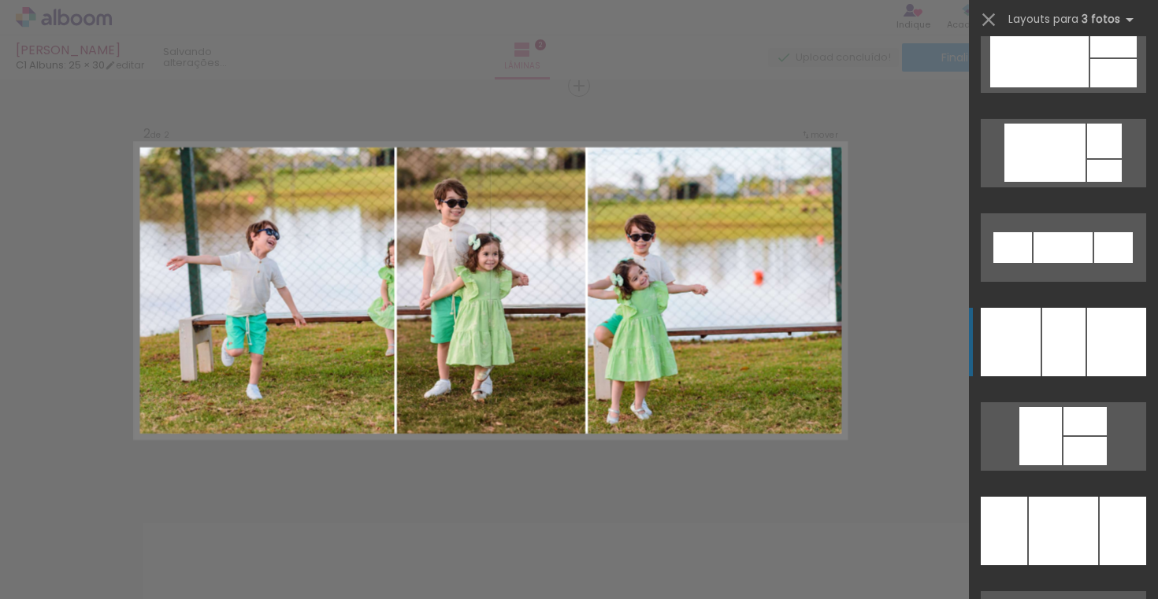
scroll to position [4656, 0]
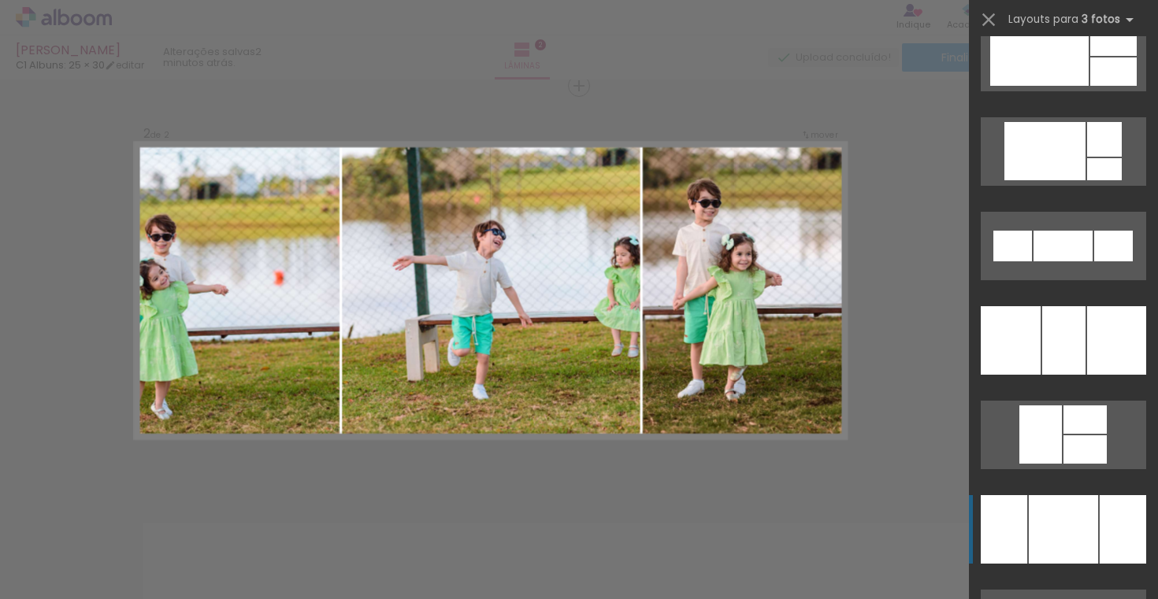
click at [1067, 375] on div at bounding box center [1063, 340] width 43 height 69
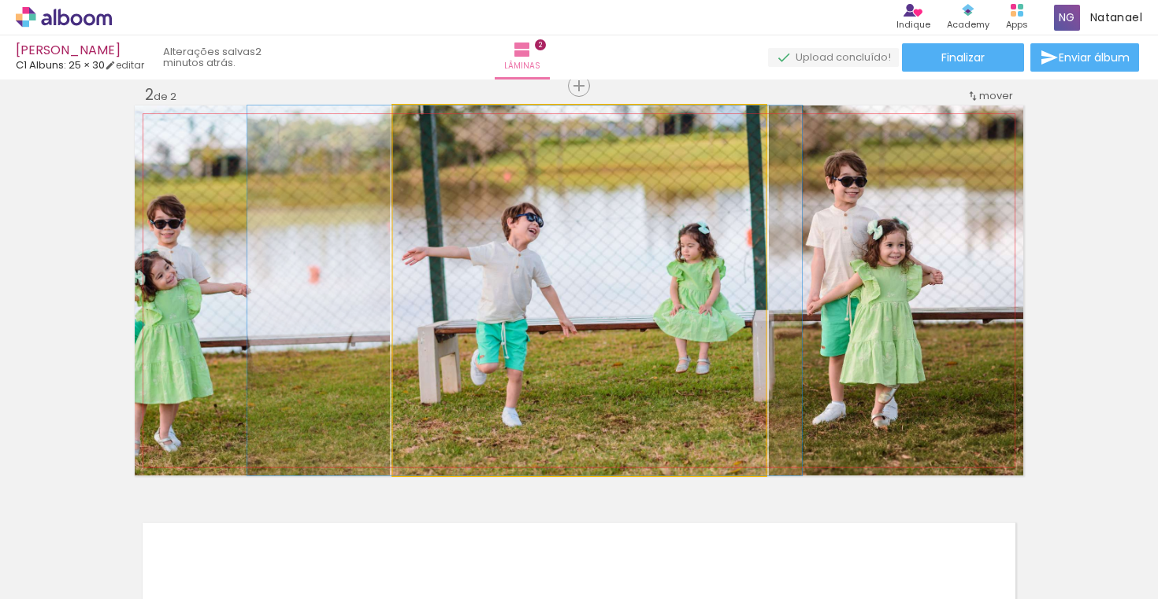
drag, startPoint x: 700, startPoint y: 342, endPoint x: 640, endPoint y: 339, distance: 59.9
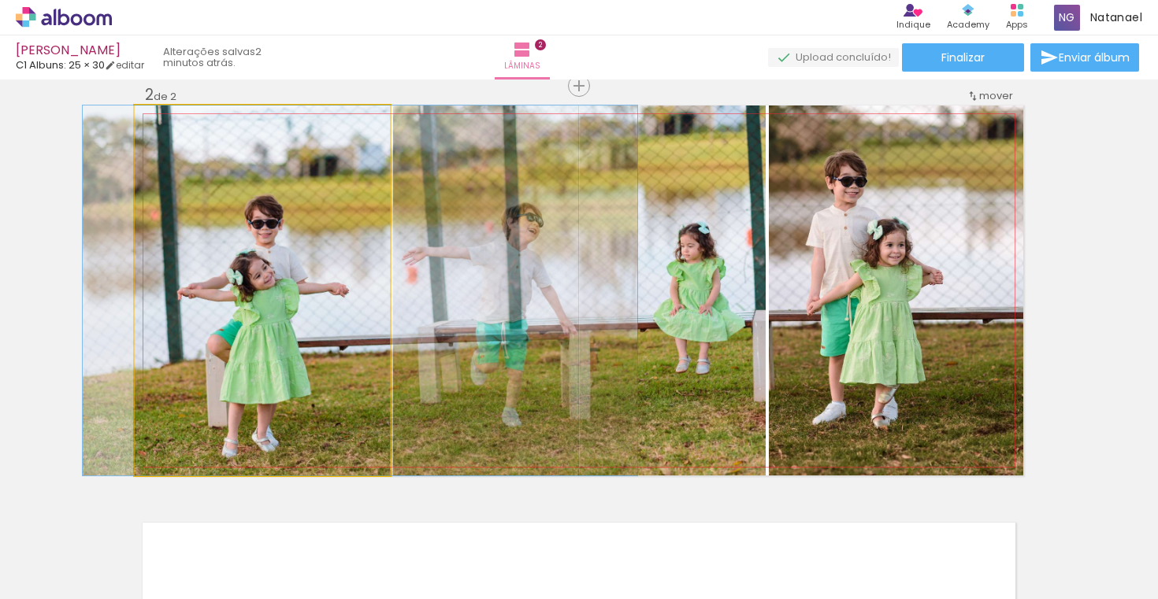
drag, startPoint x: 214, startPoint y: 325, endPoint x: 312, endPoint y: 324, distance: 97.7
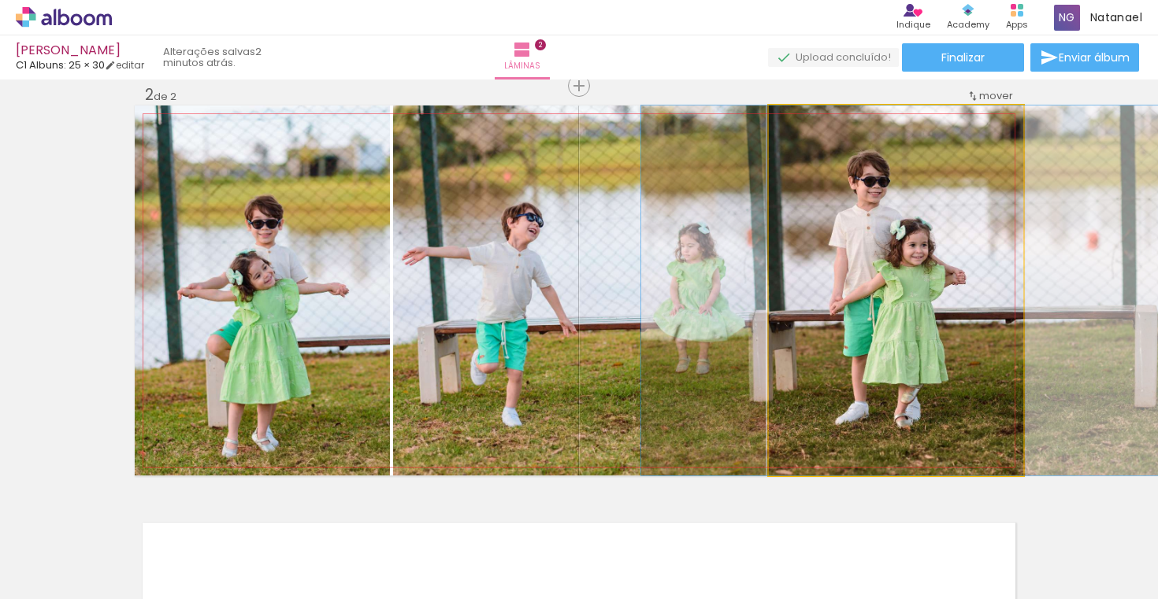
drag, startPoint x: 901, startPoint y: 350, endPoint x: 925, endPoint y: 347, distance: 23.8
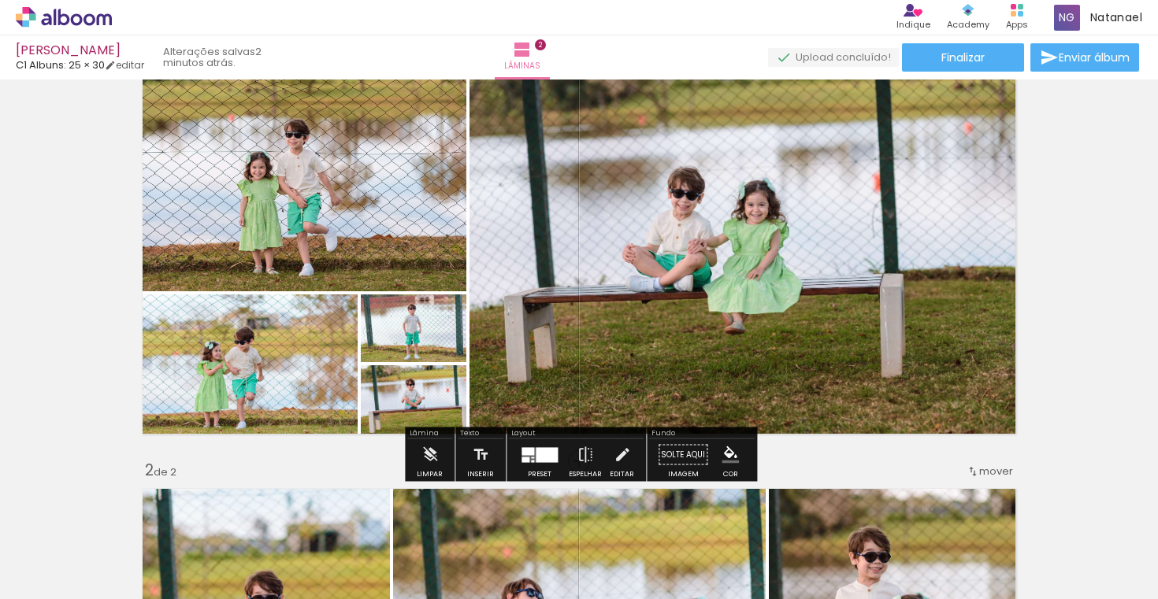
scroll to position [0, 0]
